Goal: Contribute content: Contribute content

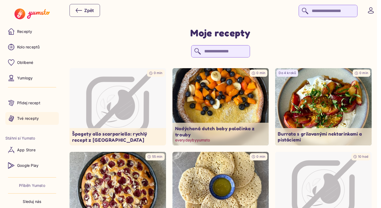
click at [205, 101] on img at bounding box center [220, 106] width 101 height 81
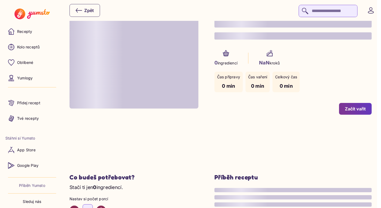
type input "*"
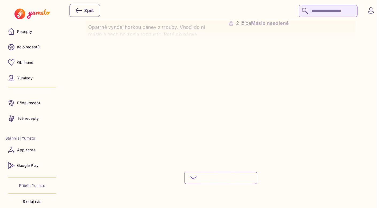
scroll to position [706, 0]
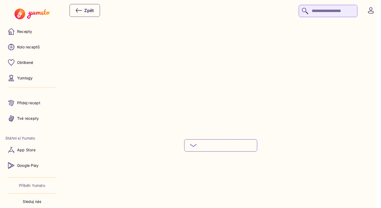
click at [215, 142] on button "Podívej se na celý postup" at bounding box center [220, 145] width 73 height 12
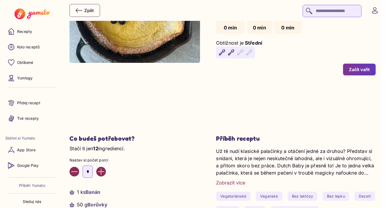
scroll to position [0, 0]
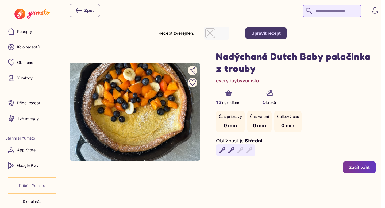
click at [284, 37] on button "Upravit recept" at bounding box center [266, 33] width 41 height 12
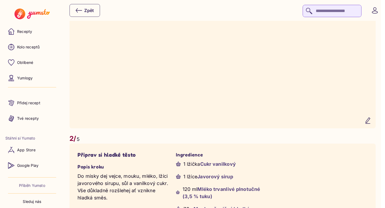
click at [370, 124] on icon "button" at bounding box center [368, 121] width 4 height 6
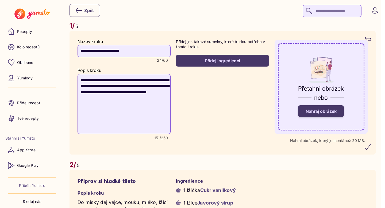
scroll to position [372, 0]
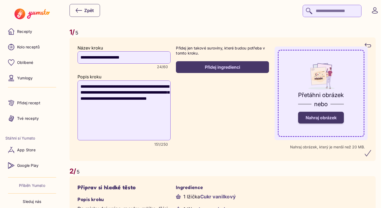
click at [334, 119] on span "Nahraj obrázek" at bounding box center [321, 117] width 31 height 5
click at [0, 0] on input "Nahraj obrázek" at bounding box center [0, 0] width 0 height 0
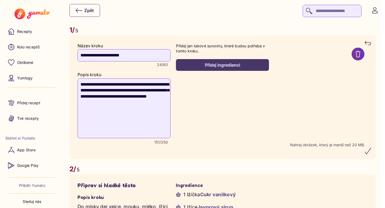
scroll to position [375, 0]
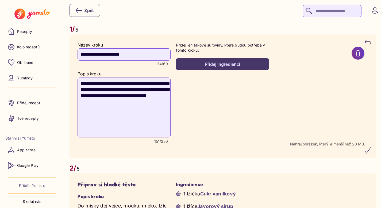
click at [370, 152] on icon "submit" at bounding box center [368, 150] width 6 height 6
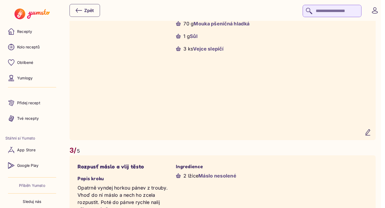
scroll to position [649, 0]
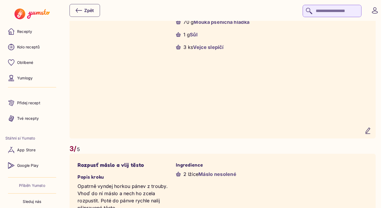
click at [370, 134] on icon "button" at bounding box center [368, 131] width 4 height 6
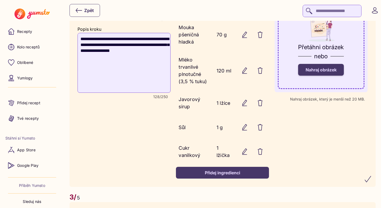
scroll to position [583, 0]
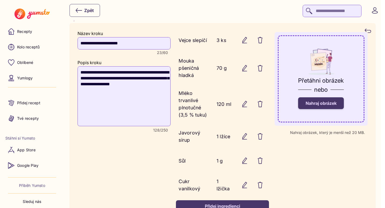
click at [337, 105] on span "Nahraj obrázek" at bounding box center [321, 103] width 31 height 5
click at [0, 0] on input "Nahraj obrázek" at bounding box center [0, 0] width 0 height 0
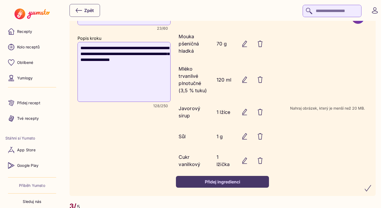
scroll to position [624, 0]
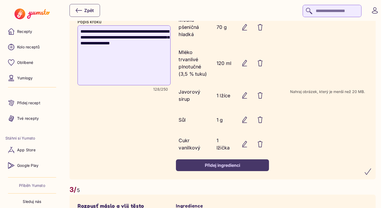
click at [371, 174] on icon "submit" at bounding box center [368, 172] width 6 height 6
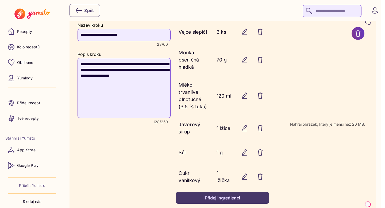
scroll to position [591, 0]
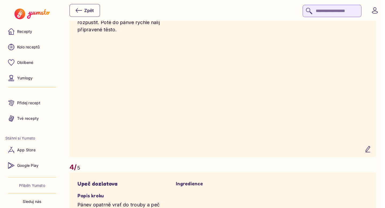
click at [370, 153] on icon "button" at bounding box center [368, 149] width 6 height 6
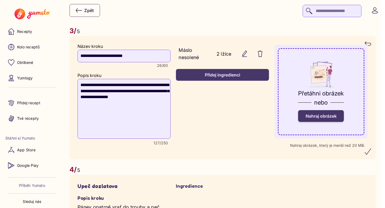
click at [334, 119] on span "Nahraj obrázek" at bounding box center [321, 115] width 31 height 5
click at [0, 0] on input "Nahraj obrázek" at bounding box center [0, 0] width 0 height 0
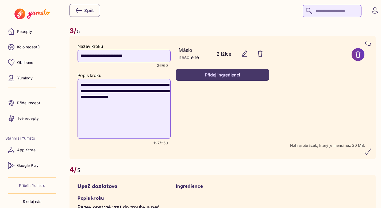
click at [371, 155] on icon "submit" at bounding box center [368, 152] width 6 height 6
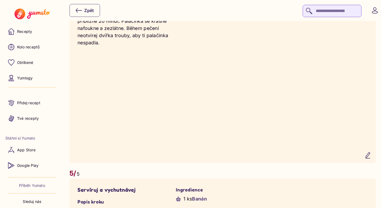
click at [371, 159] on icon "button" at bounding box center [368, 155] width 6 height 6
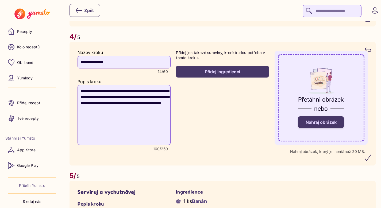
click at [325, 125] on span "Nahraj obrázek" at bounding box center [321, 122] width 31 height 5
click at [0, 0] on input "Nahraj obrázek" at bounding box center [0, 0] width 0 height 0
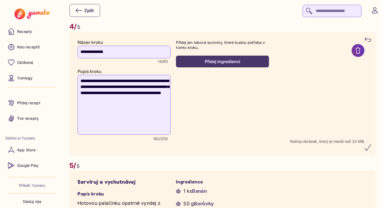
scroll to position [969, 0]
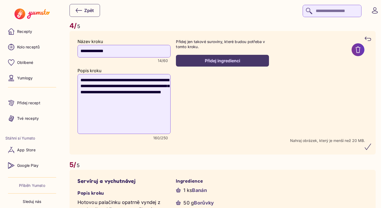
click at [370, 150] on icon "submit" at bounding box center [368, 147] width 6 height 6
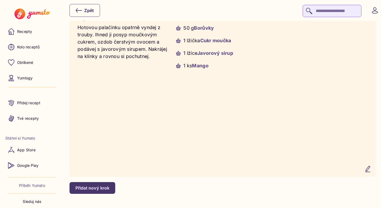
scroll to position [1211, 0]
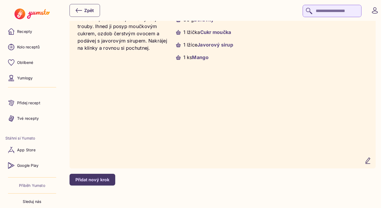
click at [371, 164] on icon "button" at bounding box center [368, 161] width 6 height 6
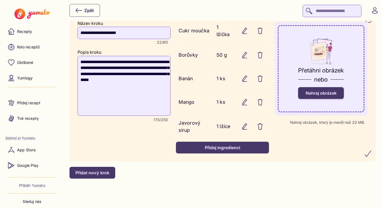
click at [332, 96] on span "Nahraj obrázek" at bounding box center [321, 92] width 31 height 5
click at [0, 0] on input "Nahraj obrázek" at bounding box center [0, 0] width 0 height 0
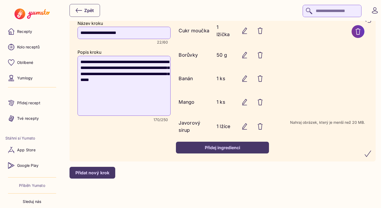
click at [370, 153] on icon "submit" at bounding box center [368, 154] width 6 height 6
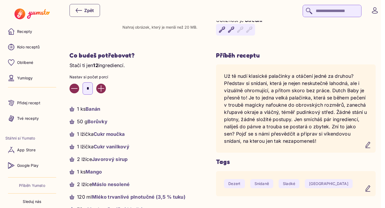
scroll to position [0, 0]
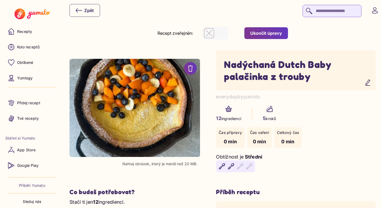
click at [282, 34] on div "Ukončit úpravy" at bounding box center [266, 33] width 32 height 6
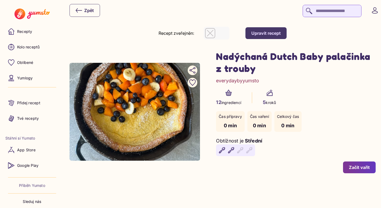
click at [363, 173] on button "Začít vařit" at bounding box center [359, 168] width 33 height 12
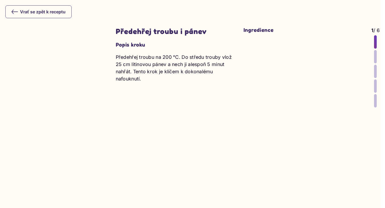
click at [376, 58] on div at bounding box center [375, 56] width 3 height 13
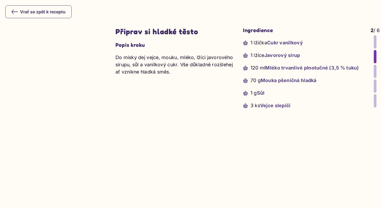
click at [375, 74] on div at bounding box center [375, 71] width 3 height 13
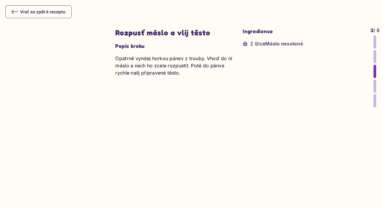
click at [375, 85] on div at bounding box center [375, 85] width 3 height 13
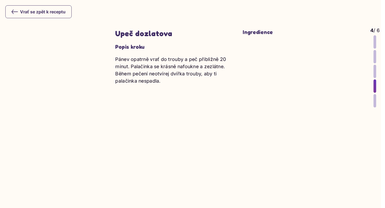
click at [375, 100] on div at bounding box center [375, 100] width 3 height 13
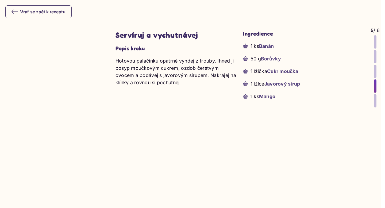
click at [374, 45] on div at bounding box center [375, 41] width 3 height 13
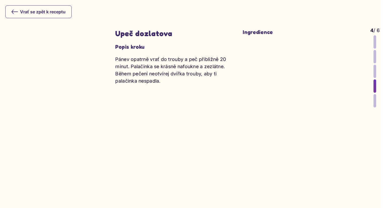
click at [22, 13] on div "Vrať se zpět k receptu" at bounding box center [39, 12] width 54 height 6
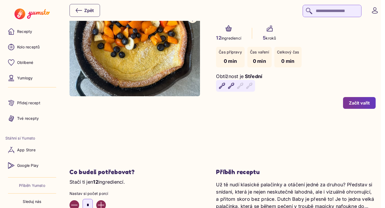
scroll to position [87, 0]
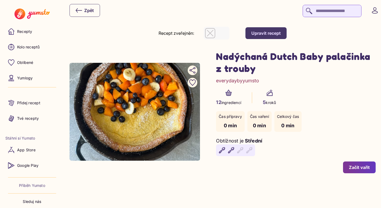
click at [269, 30] on div "Upravit recept" at bounding box center [266, 33] width 29 height 6
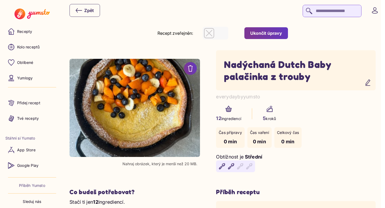
click at [263, 32] on div "Ukončit úpravy" at bounding box center [266, 33] width 32 height 6
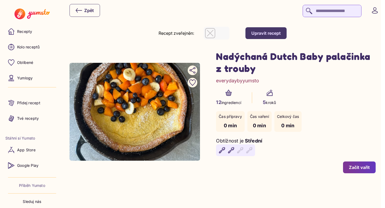
click at [218, 31] on div "button" at bounding box center [216, 33] width 23 height 10
click at [330, 119] on div "Čas přípravy 0 min Čas vaření 0 min Celkový čas 0 min" at bounding box center [296, 121] width 160 height 21
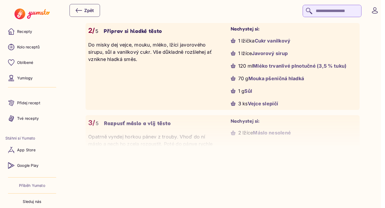
scroll to position [562, 0]
